Goal: Task Accomplishment & Management: Manage account settings

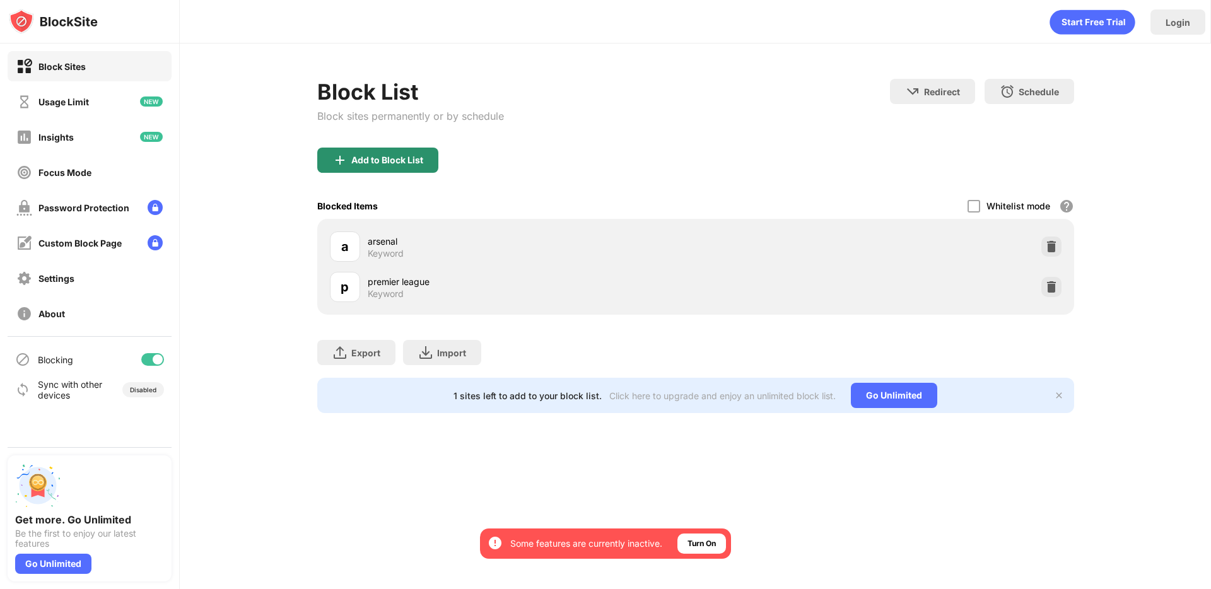
click at [422, 160] on div "Add to Block List" at bounding box center [387, 160] width 72 height 10
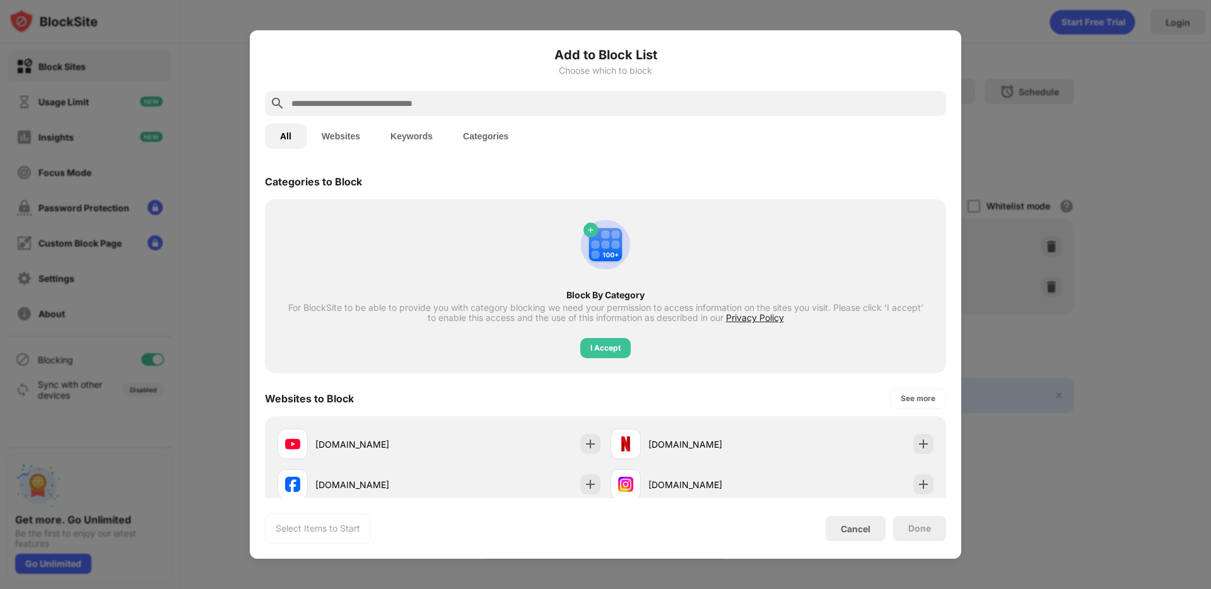
click at [425, 133] on button "Keywords" at bounding box center [411, 136] width 73 height 25
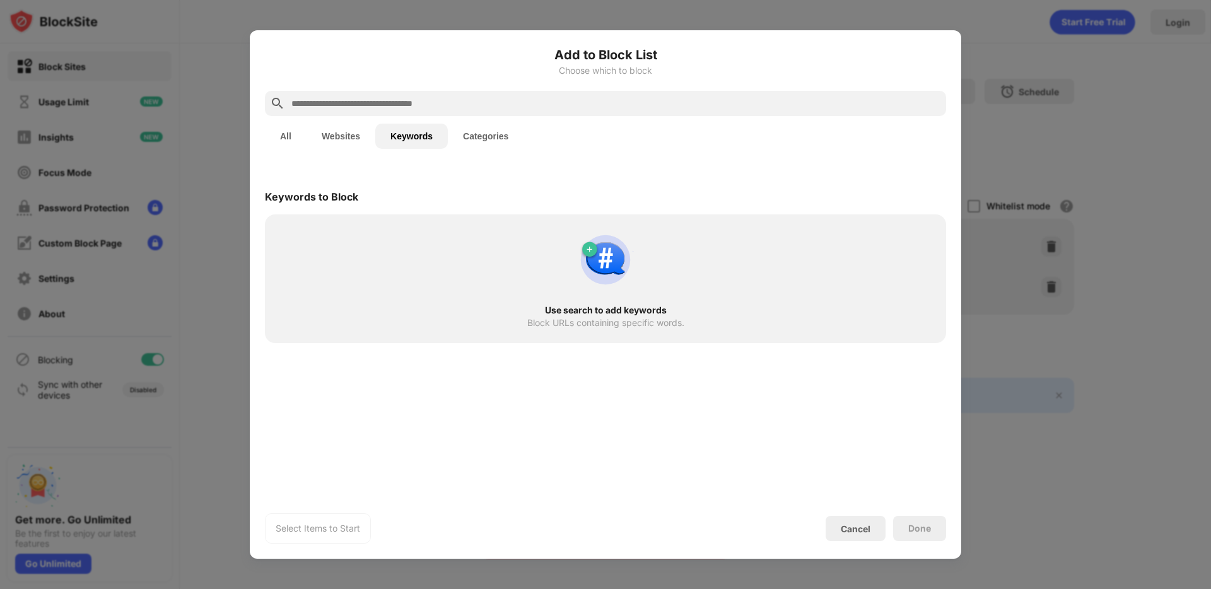
click at [420, 101] on input "text" at bounding box center [615, 103] width 651 height 15
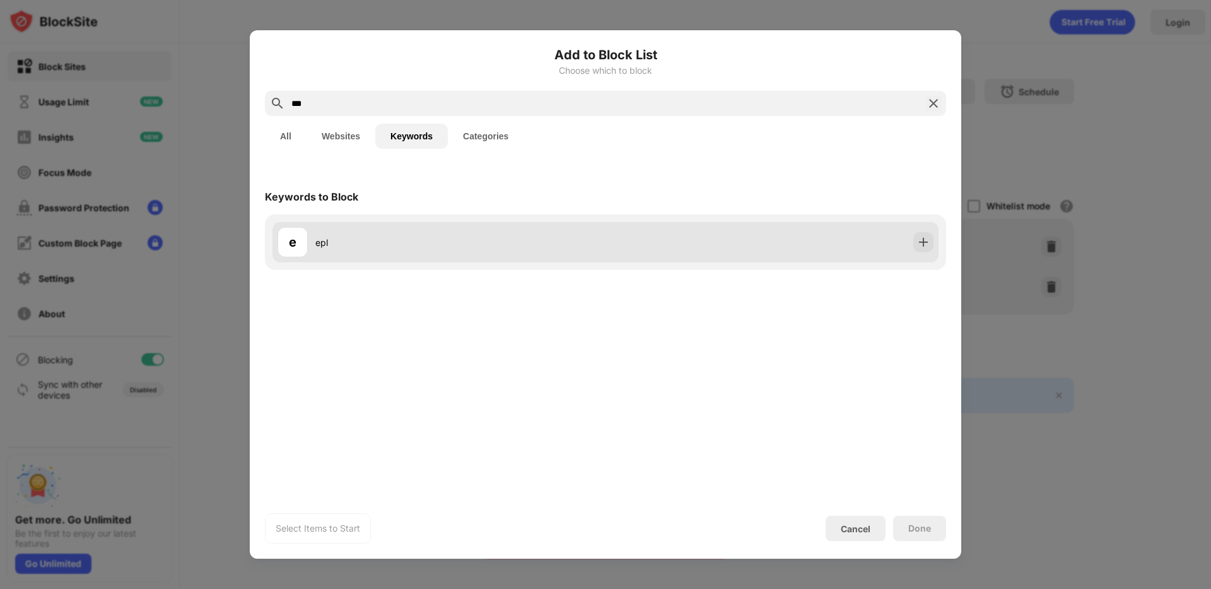
type input "***"
click at [918, 240] on img at bounding box center [923, 242] width 13 height 13
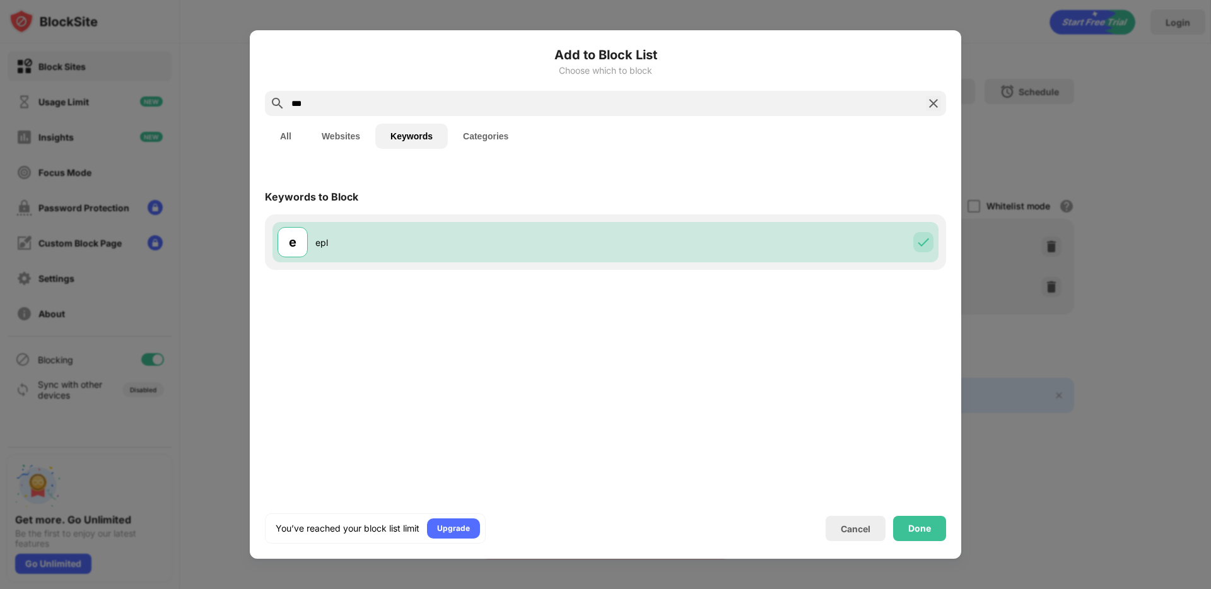
drag, startPoint x: 926, startPoint y: 510, endPoint x: 912, endPoint y: 526, distance: 20.5
click at [926, 510] on div "Add to Block List Choose which to block *** All Websites Keywords Categories Ke…" at bounding box center [605, 294] width 681 height 498
click at [919, 529] on div "Done" at bounding box center [920, 529] width 23 height 10
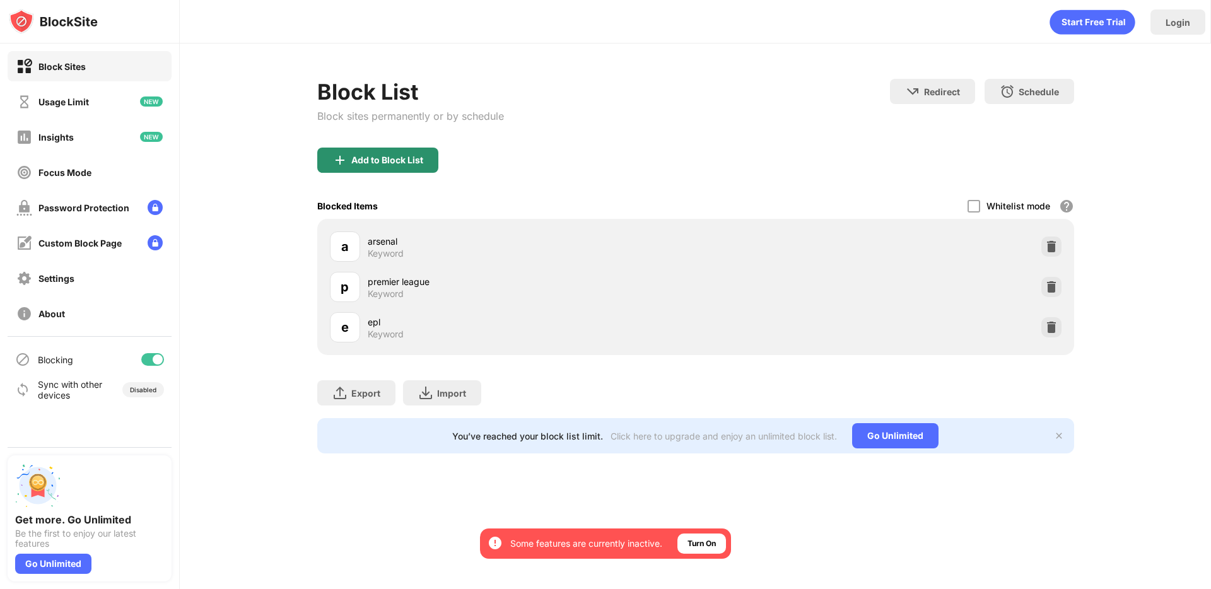
click at [397, 168] on div "Add to Block List" at bounding box center [377, 160] width 121 height 25
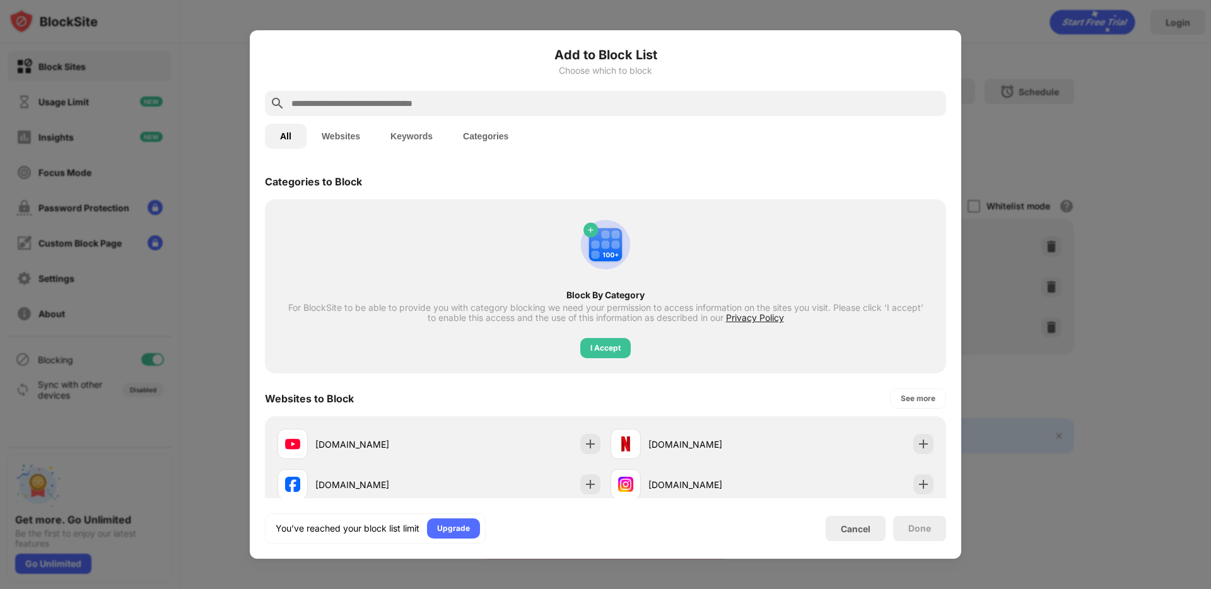
click at [432, 133] on button "Keywords" at bounding box center [411, 136] width 73 height 25
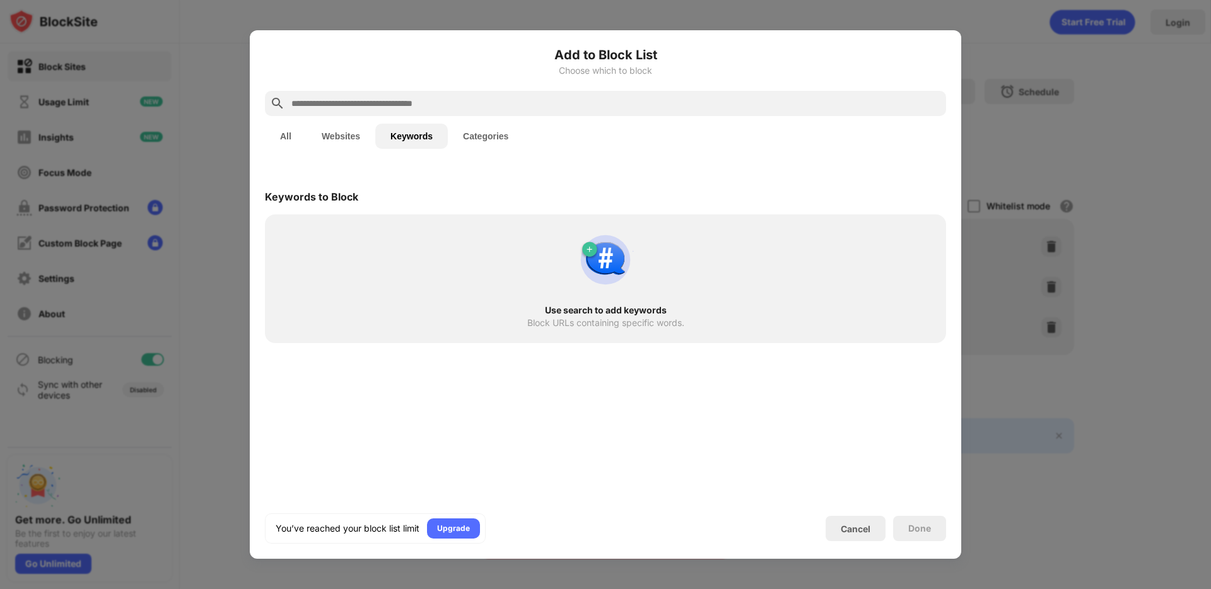
click at [456, 97] on input "text" at bounding box center [615, 103] width 651 height 15
click at [868, 521] on div "Cancel" at bounding box center [856, 528] width 60 height 25
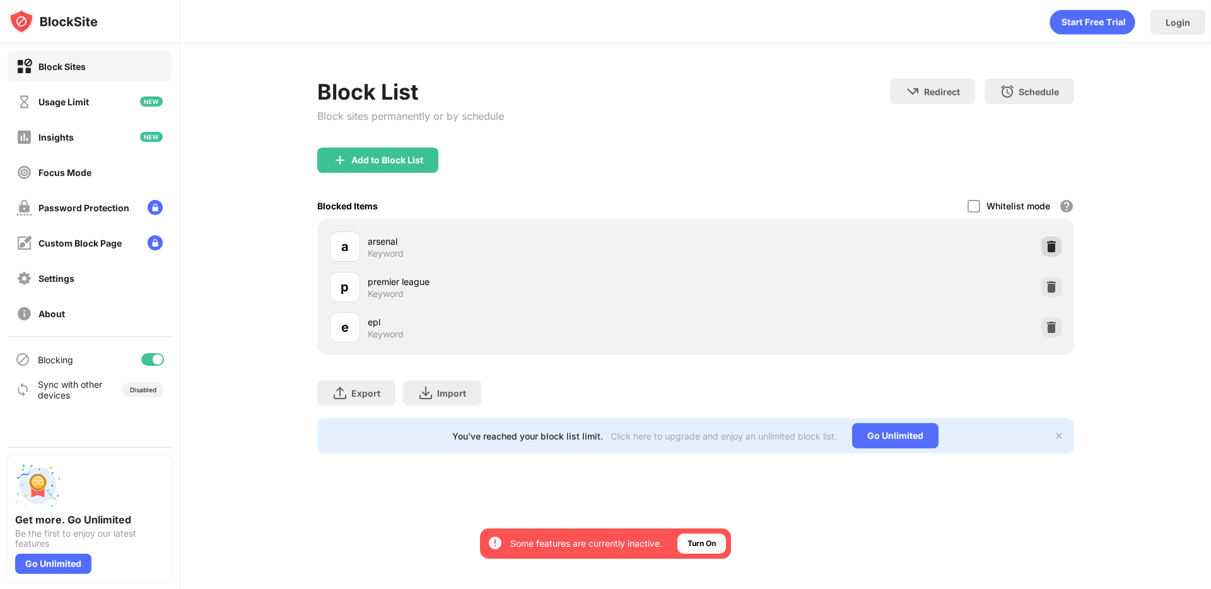
click at [1049, 251] on img at bounding box center [1051, 246] width 13 height 13
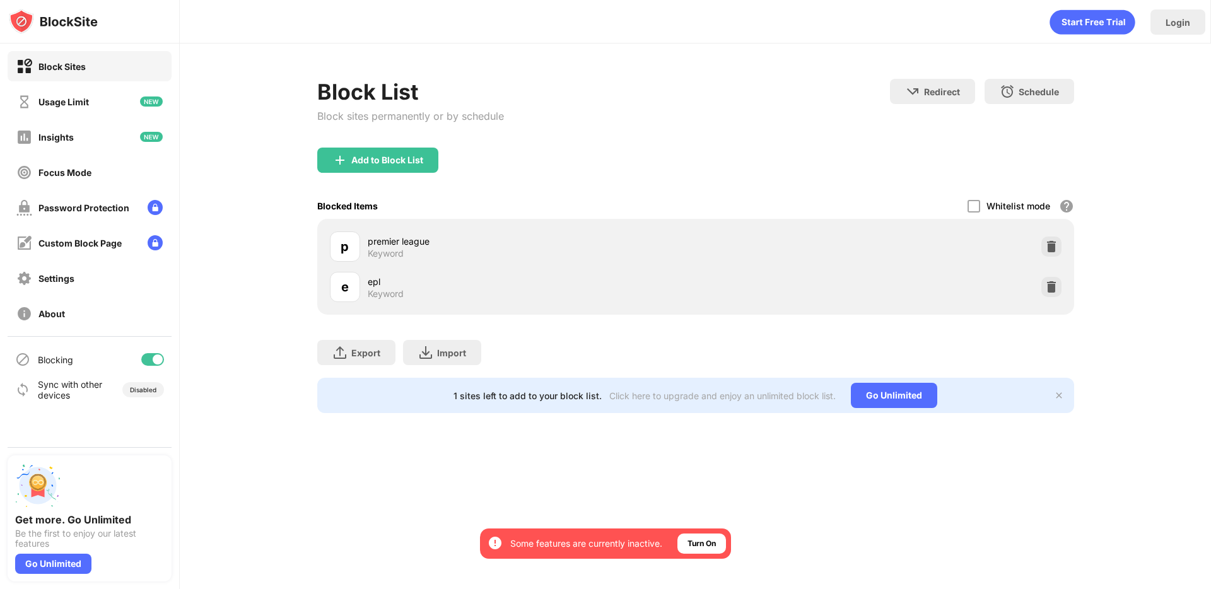
click at [1051, 250] on img at bounding box center [1051, 246] width 13 height 13
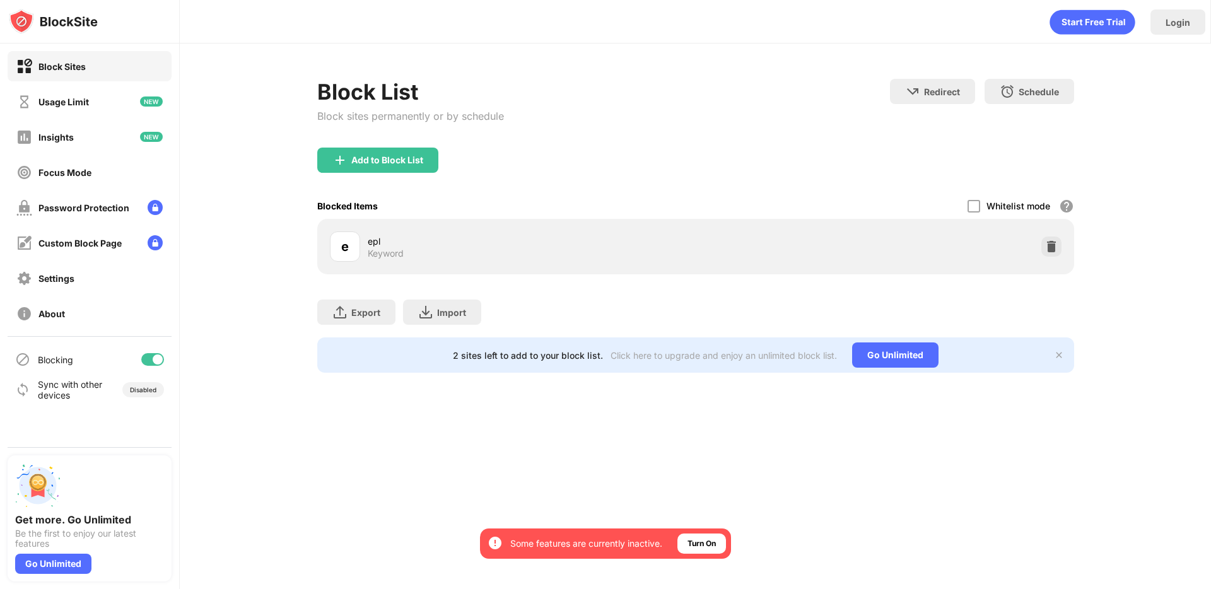
click at [1052, 250] on img at bounding box center [1051, 246] width 13 height 13
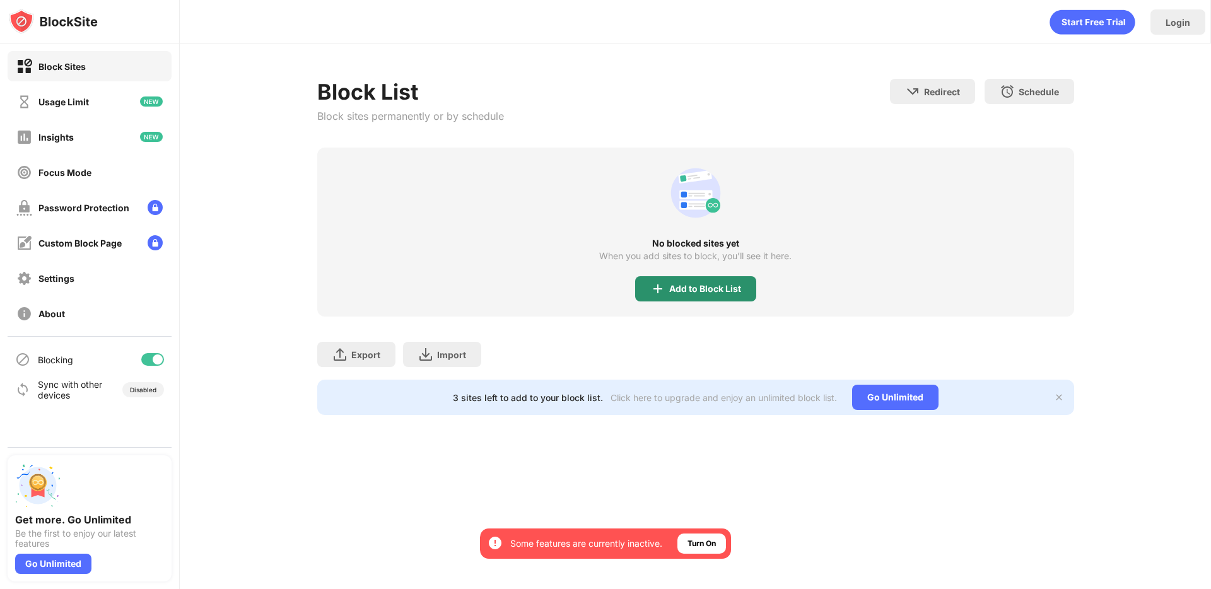
click at [693, 285] on div "Add to Block List" at bounding box center [705, 289] width 72 height 10
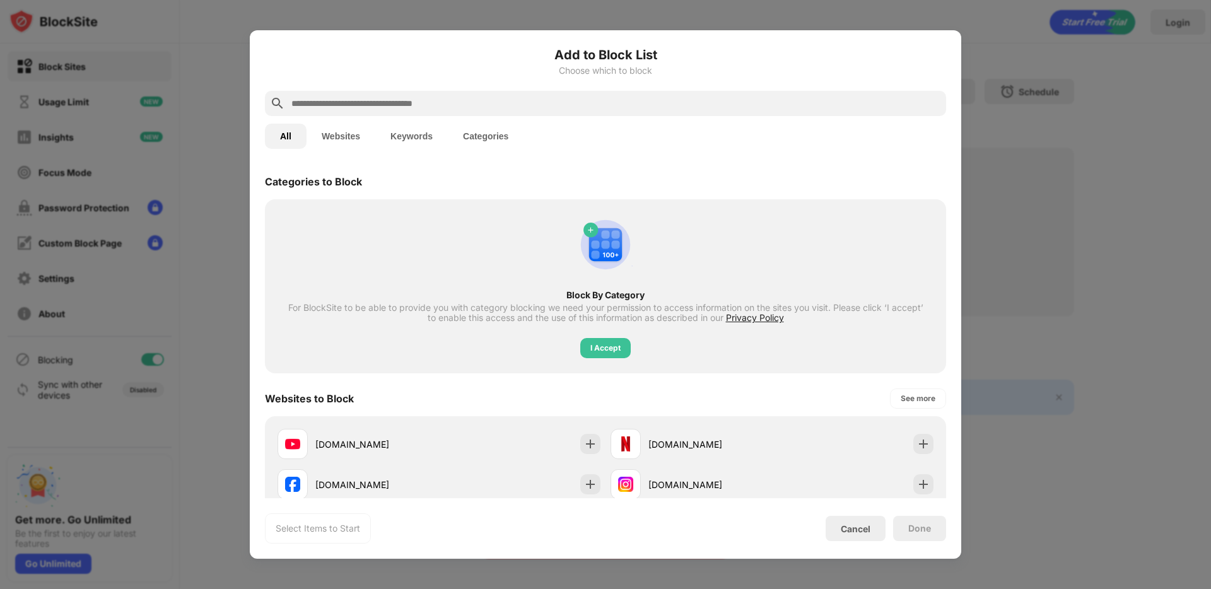
click at [424, 136] on button "Keywords" at bounding box center [411, 136] width 73 height 25
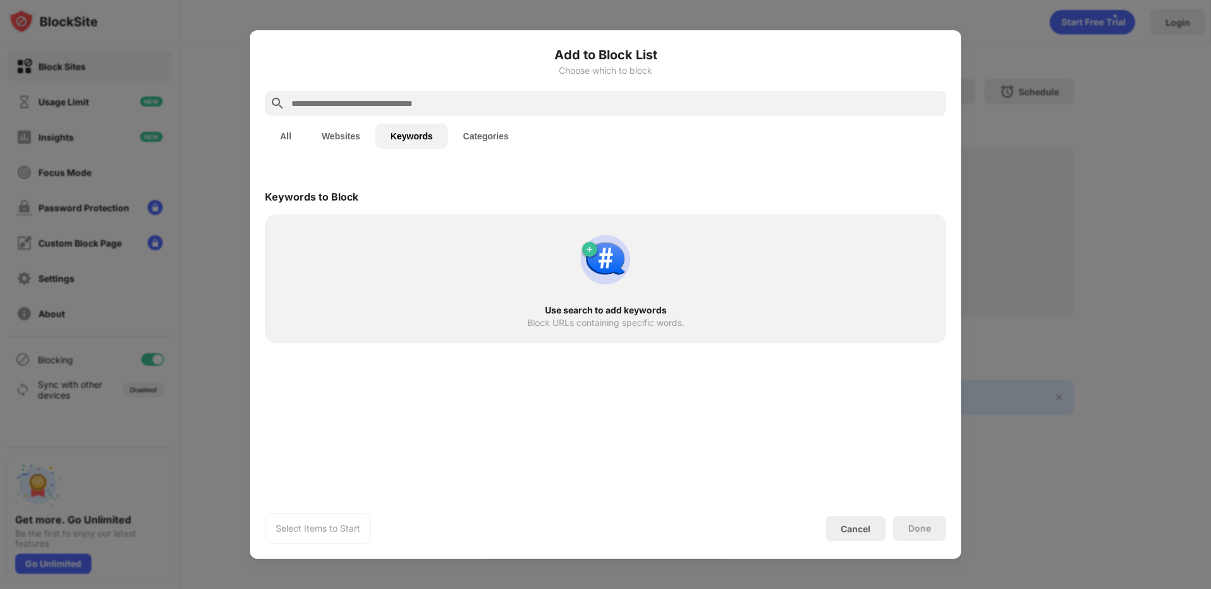
click at [449, 105] on input "text" at bounding box center [615, 103] width 651 height 15
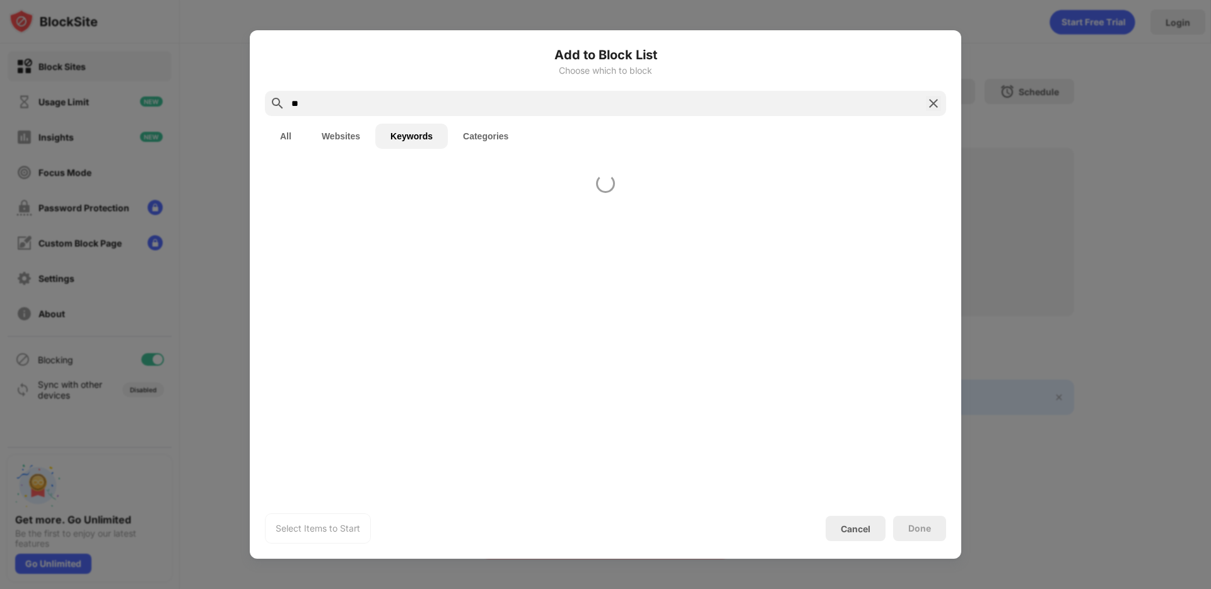
type input "*"
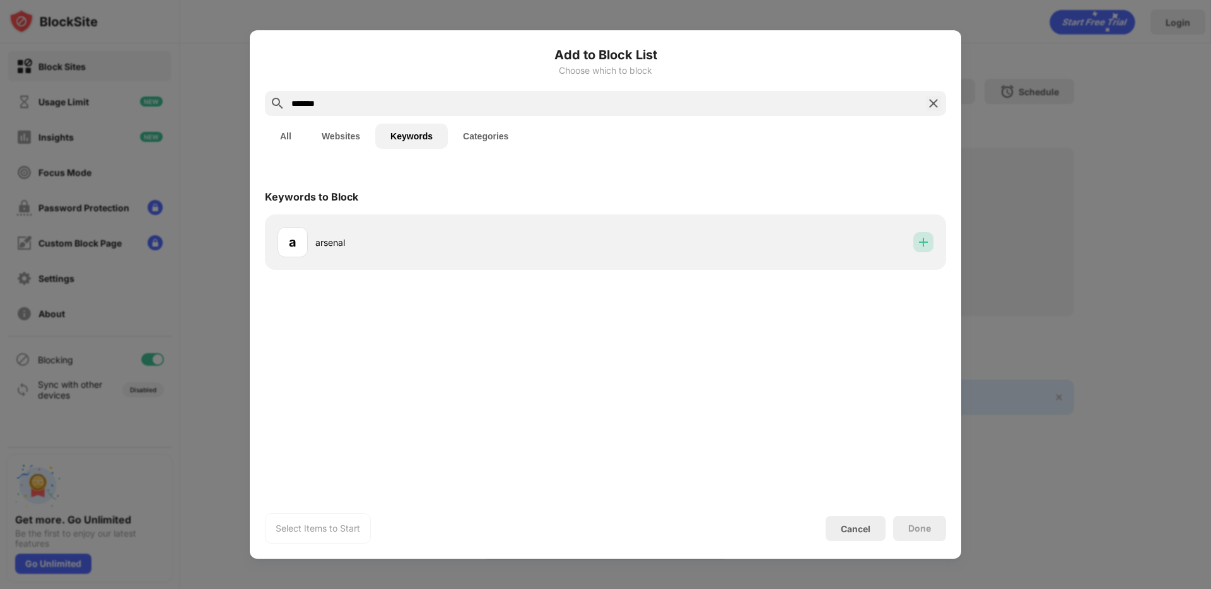
drag, startPoint x: 919, startPoint y: 243, endPoint x: 605, endPoint y: 185, distance: 319.4
click at [919, 242] on img at bounding box center [923, 242] width 13 height 13
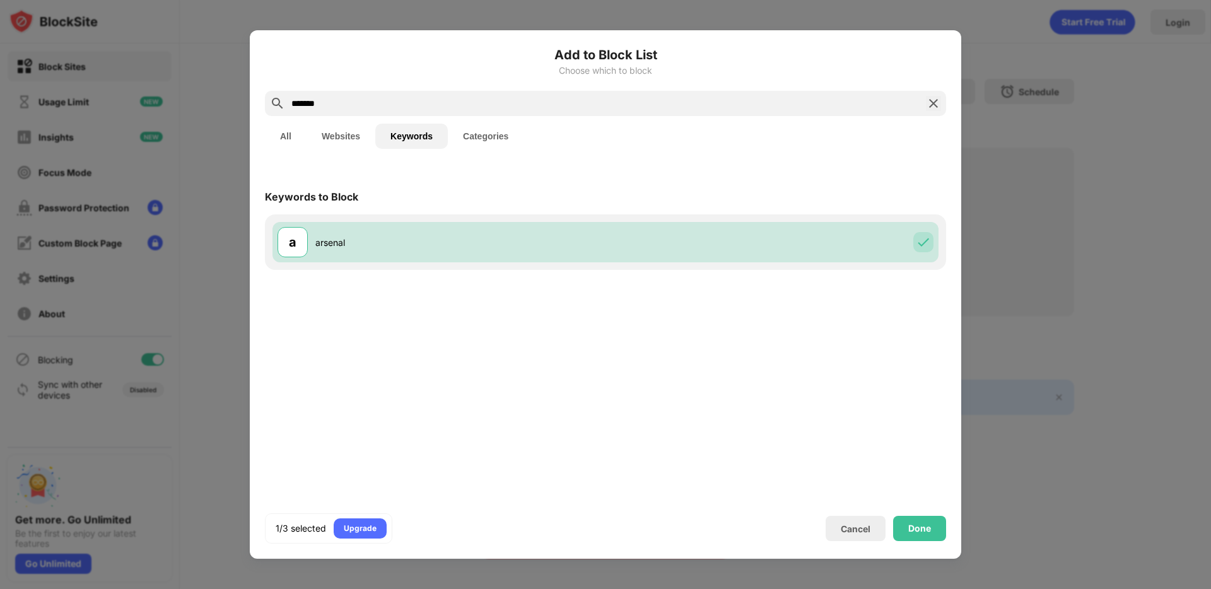
click at [421, 108] on input "*******" at bounding box center [605, 103] width 631 height 15
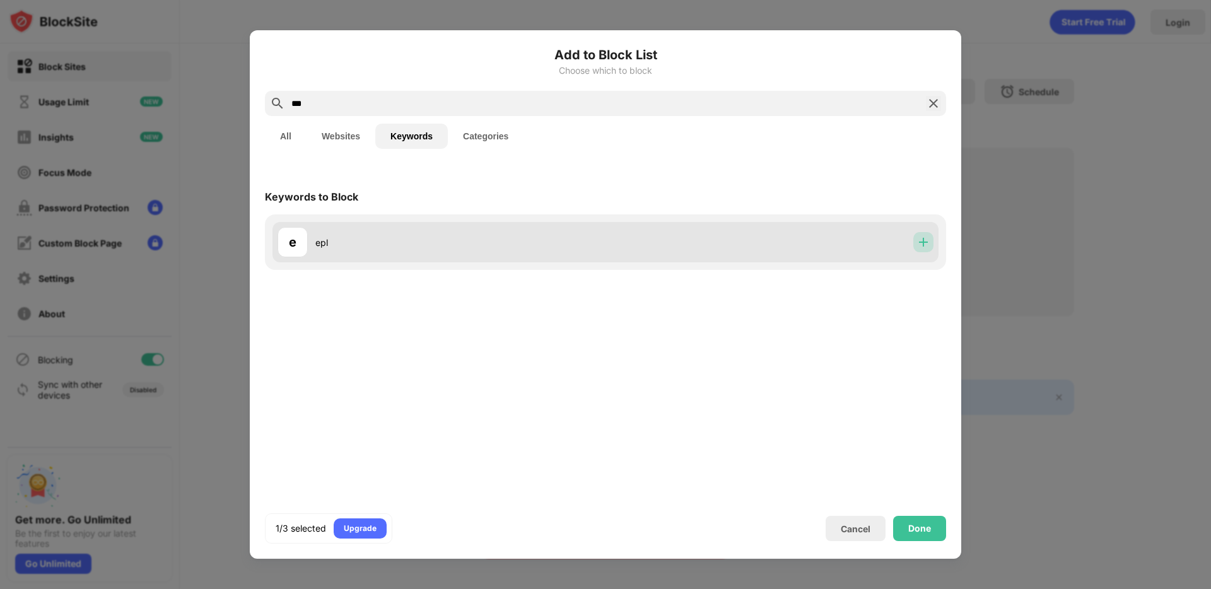
click at [920, 242] on img at bounding box center [923, 242] width 13 height 13
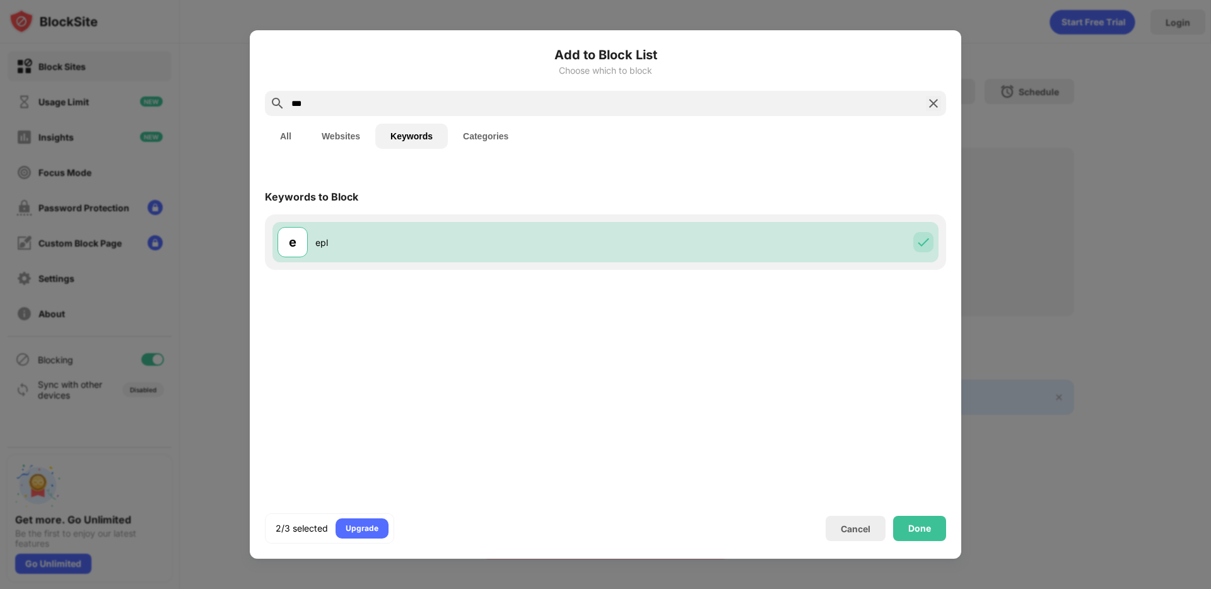
click at [413, 108] on input "***" at bounding box center [605, 103] width 631 height 15
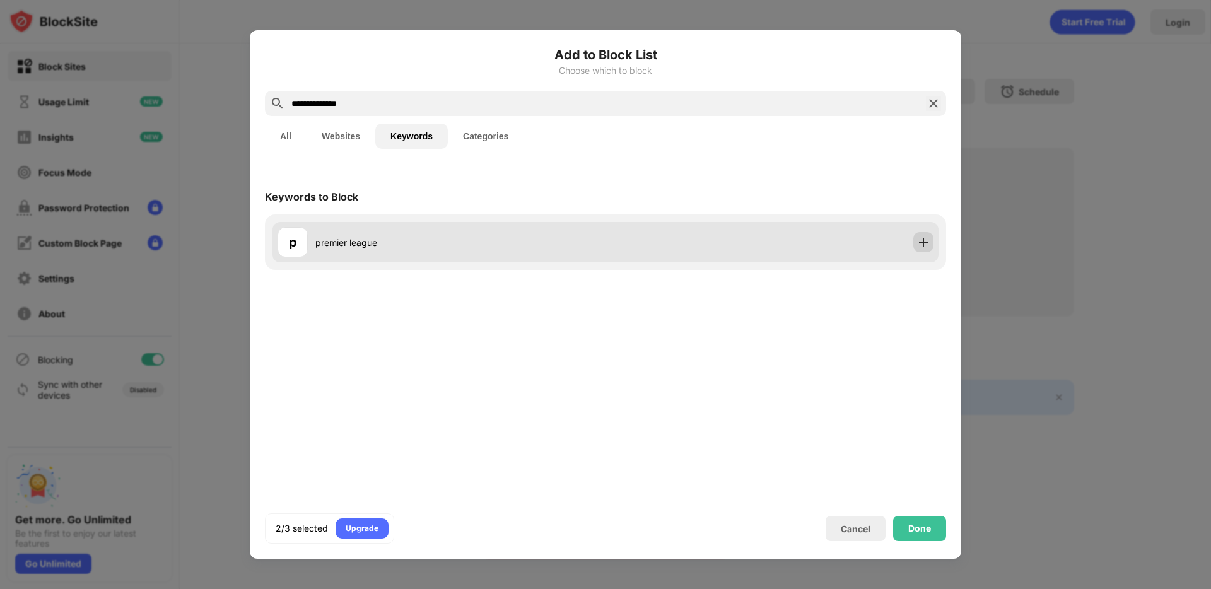
type input "**********"
drag, startPoint x: 921, startPoint y: 240, endPoint x: 917, endPoint y: 248, distance: 8.8
click at [920, 240] on img at bounding box center [923, 242] width 13 height 13
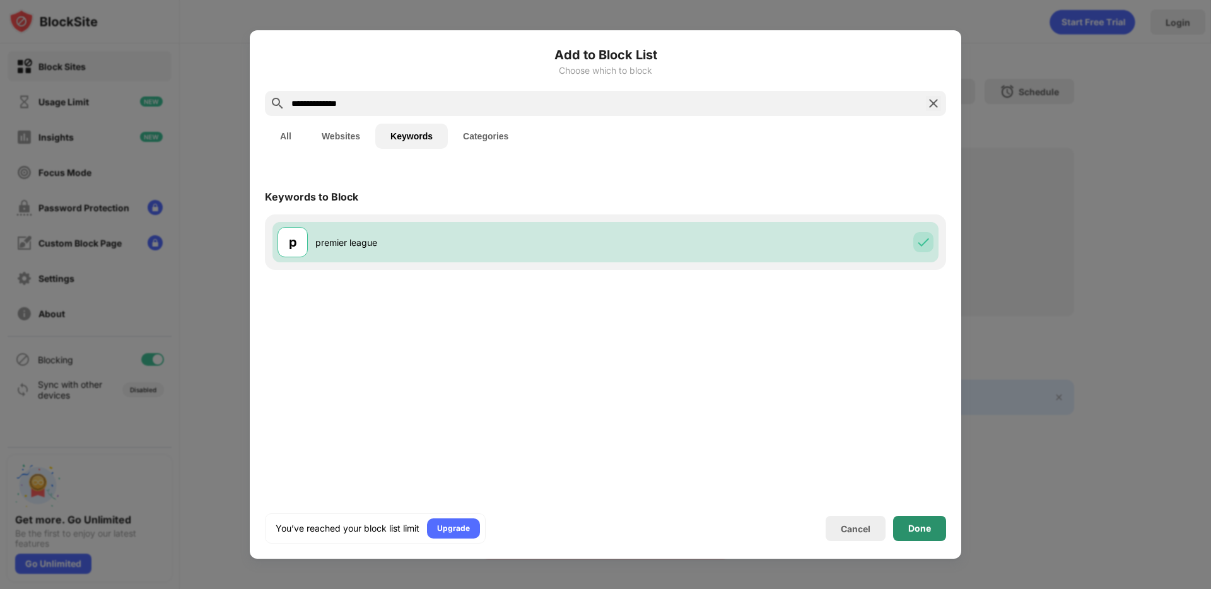
click at [938, 524] on div "Done" at bounding box center [919, 528] width 53 height 25
